Goal: Check status: Check status

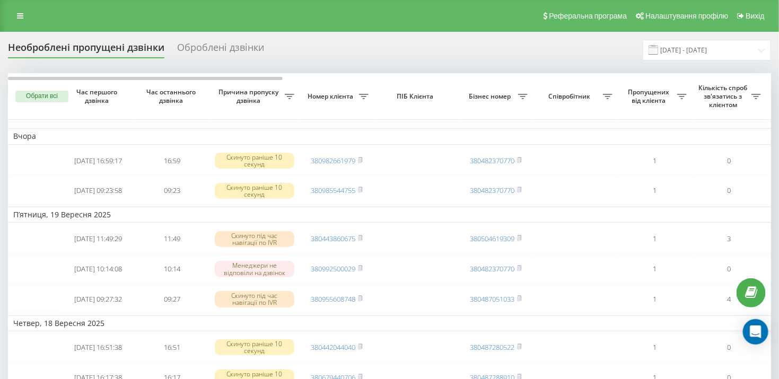
click at [211, 49] on div "Оброблені дзвінки" at bounding box center [220, 50] width 87 height 16
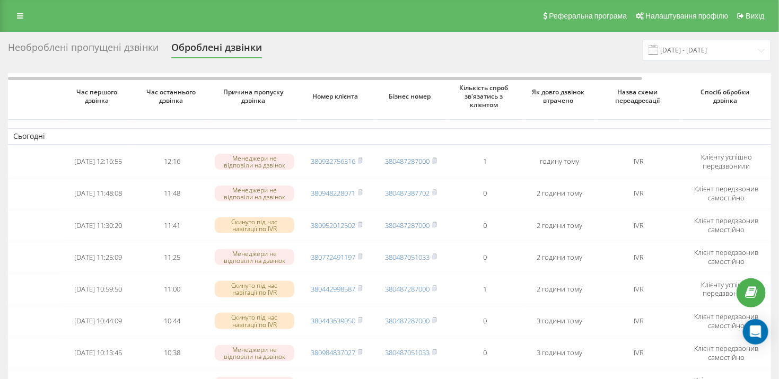
click at [116, 50] on div "Необроблені пропущені дзвінки" at bounding box center [83, 50] width 151 height 16
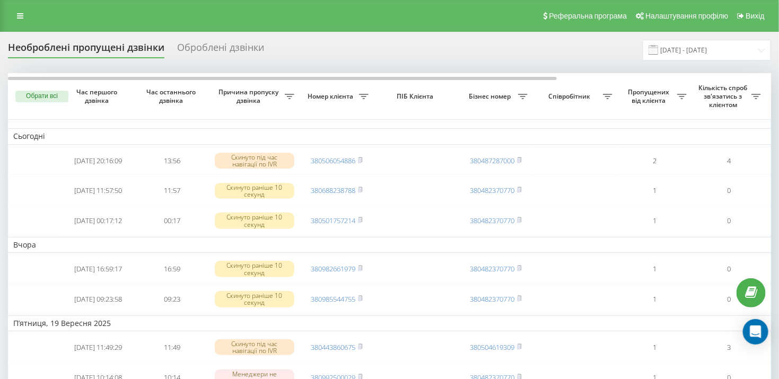
click at [215, 49] on div "Оброблені дзвінки" at bounding box center [220, 50] width 87 height 16
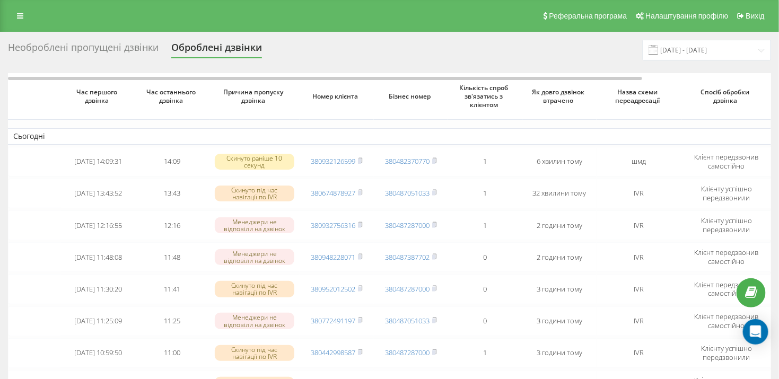
drag, startPoint x: 112, startPoint y: 51, endPoint x: 316, endPoint y: 66, distance: 204.6
click at [112, 51] on div "Необроблені пропущені дзвінки" at bounding box center [83, 50] width 151 height 16
